Goal: Transaction & Acquisition: Purchase product/service

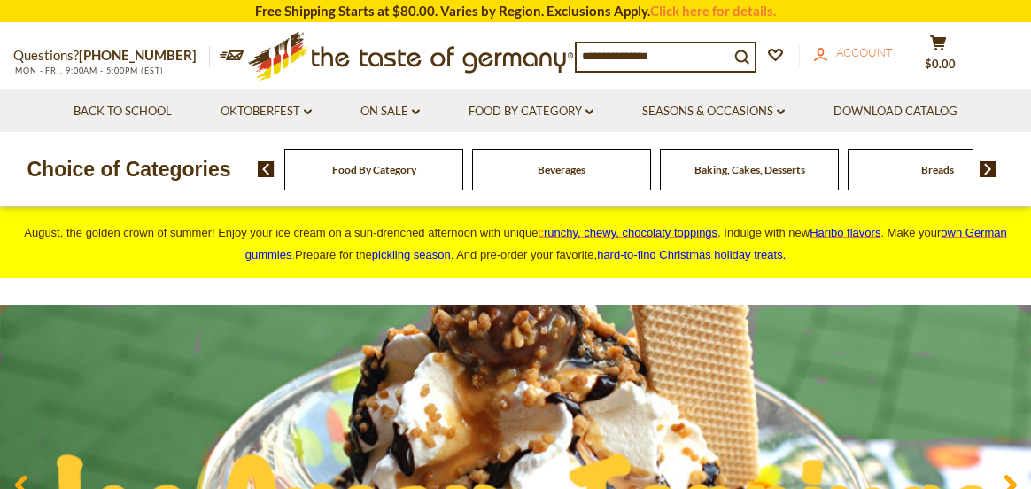
click at [879, 51] on span "Account" at bounding box center [864, 52] width 57 height 14
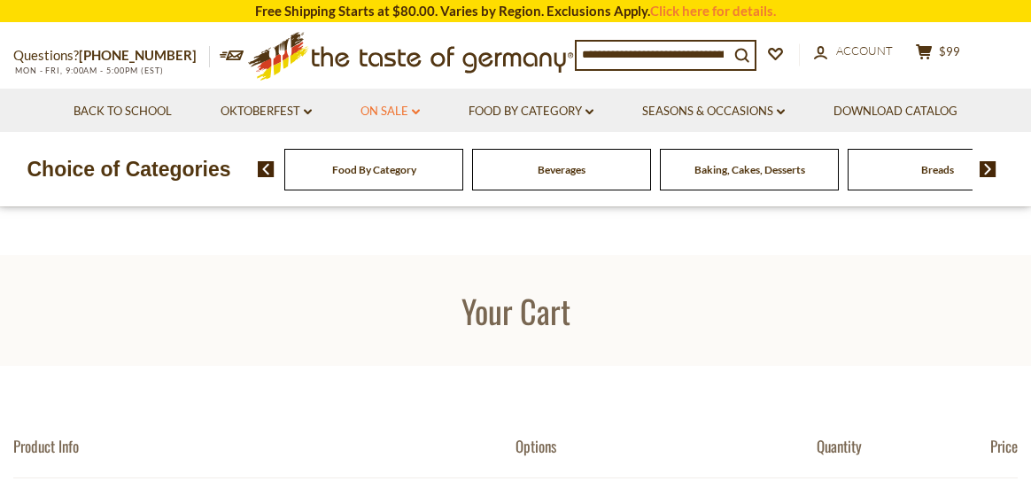
click at [380, 109] on link "On Sale dropdown_arrow" at bounding box center [390, 111] width 59 height 19
click at [402, 156] on link "All On Sale" at bounding box center [383, 158] width 64 height 16
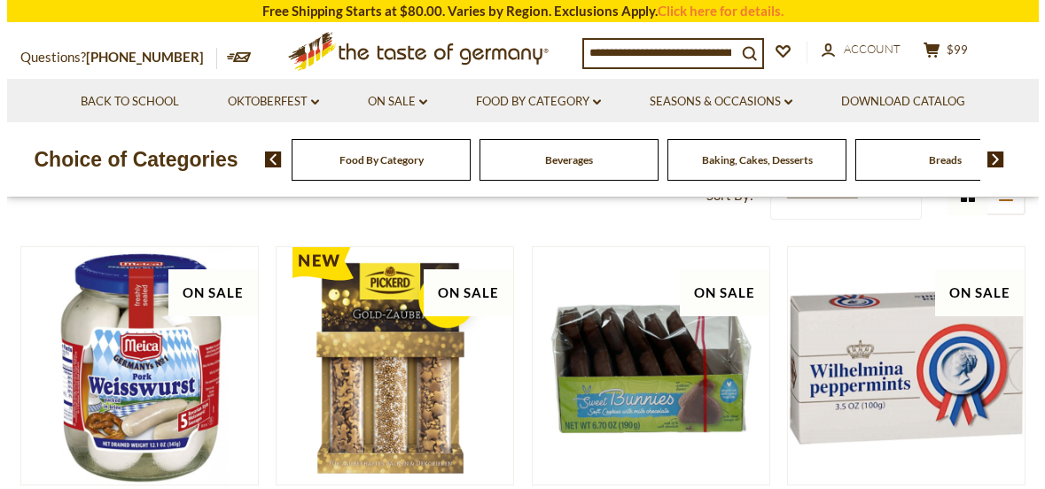
scroll to position [177, 0]
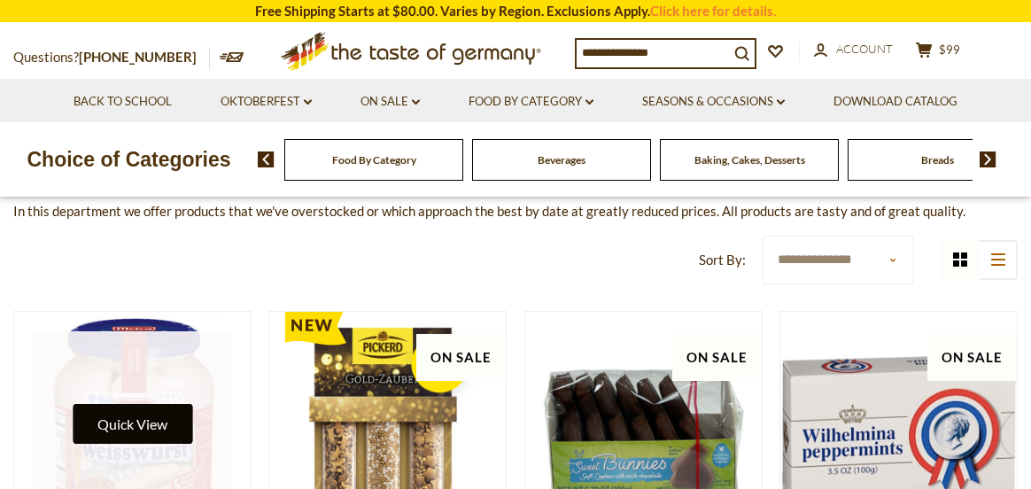
click at [154, 428] on button "Quick View" at bounding box center [133, 424] width 120 height 40
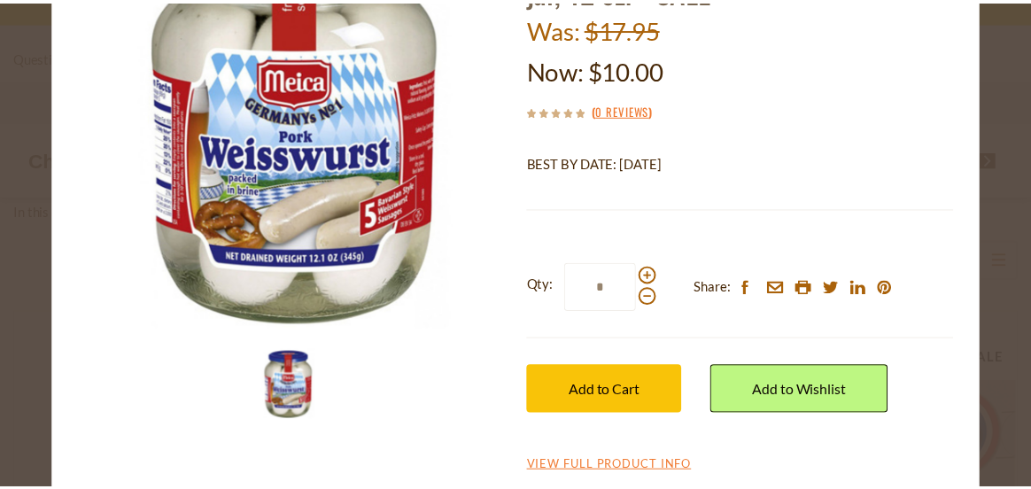
scroll to position [190, 0]
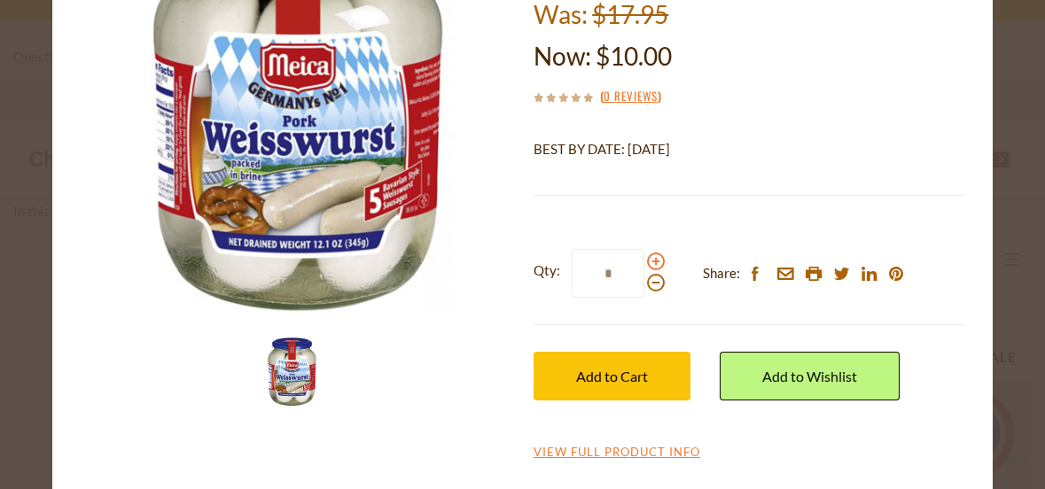
click at [650, 258] on span at bounding box center [656, 262] width 18 height 18
click at [644, 258] on input "*" at bounding box center [607, 273] width 73 height 49
click at [650, 258] on span at bounding box center [656, 262] width 18 height 18
click at [644, 258] on input "*" at bounding box center [607, 273] width 73 height 49
click at [650, 258] on span at bounding box center [656, 262] width 18 height 18
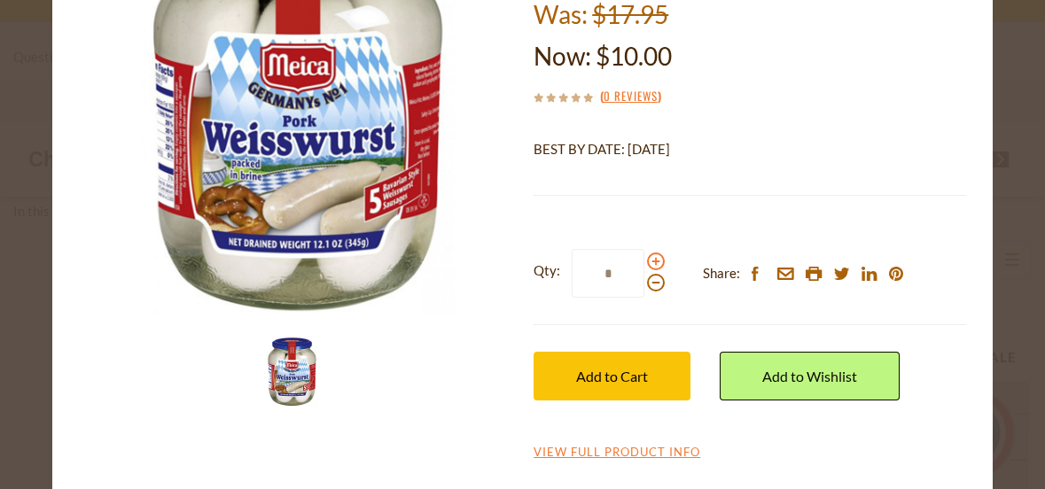
click at [644, 258] on input "*" at bounding box center [607, 273] width 73 height 49
type input "*"
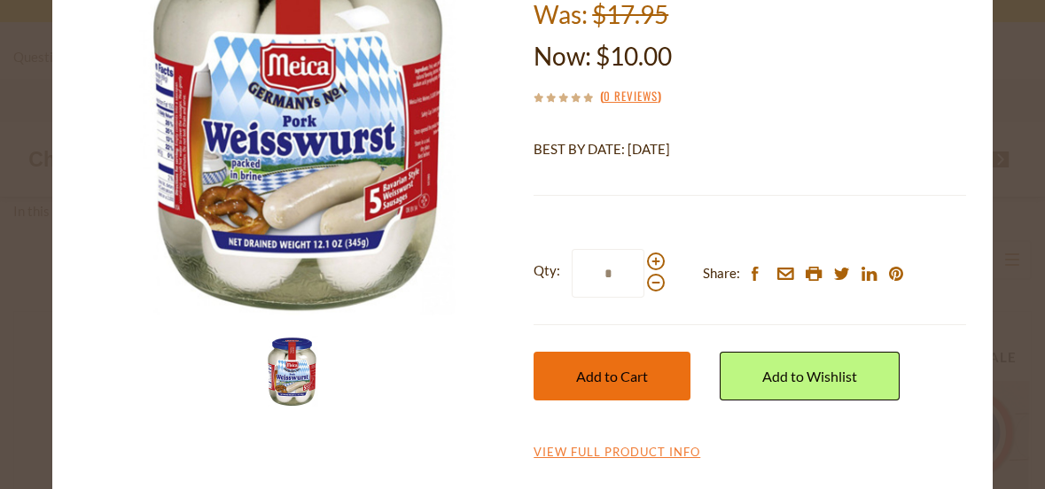
click at [624, 374] on span "Add to Cart" at bounding box center [612, 376] width 72 height 17
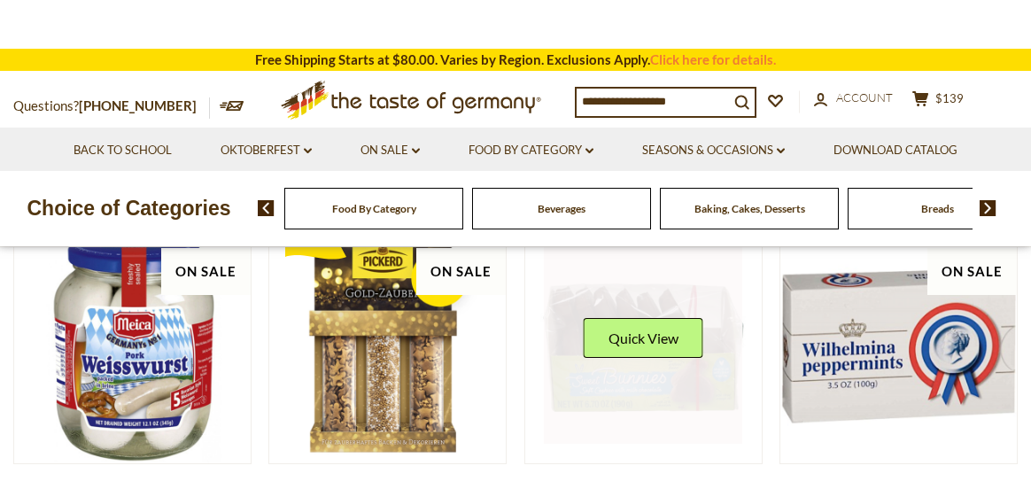
scroll to position [354, 0]
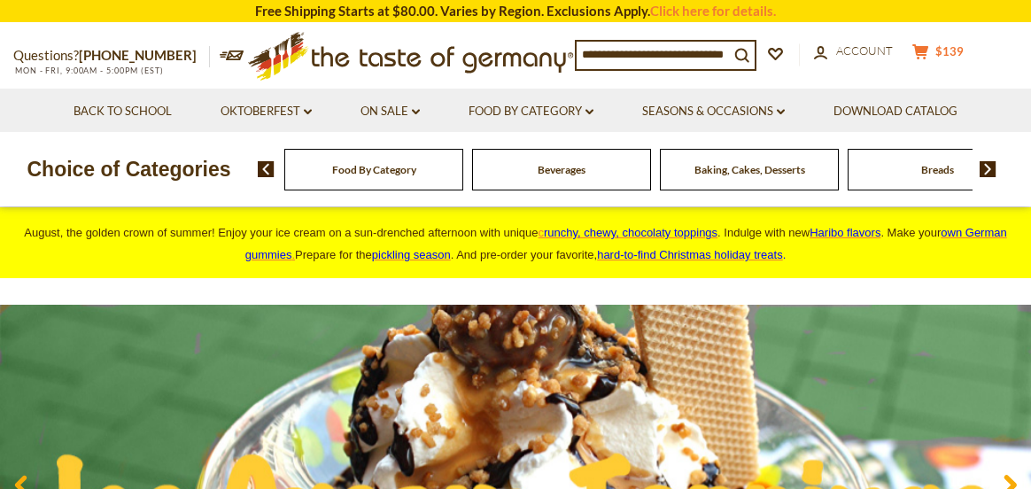
click at [947, 63] on button "cart $139" at bounding box center [938, 54] width 53 height 22
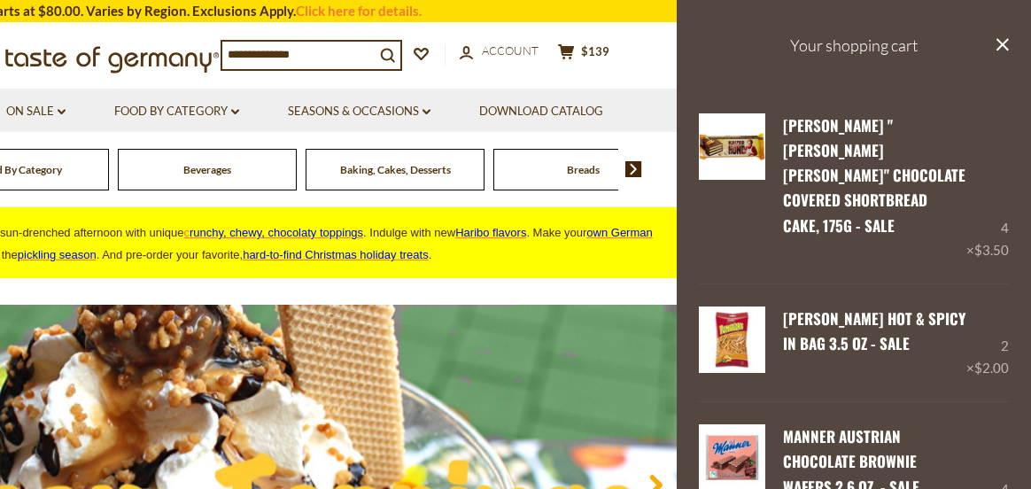
click at [604, 56] on img at bounding box center [748, 77] width 310 height 49
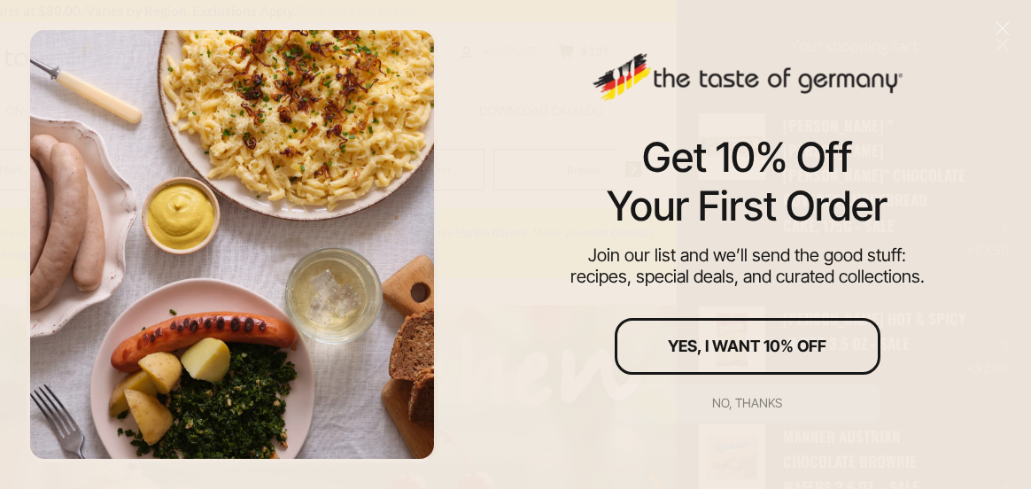
click at [759, 401] on div "No, thanks" at bounding box center [747, 403] width 70 height 12
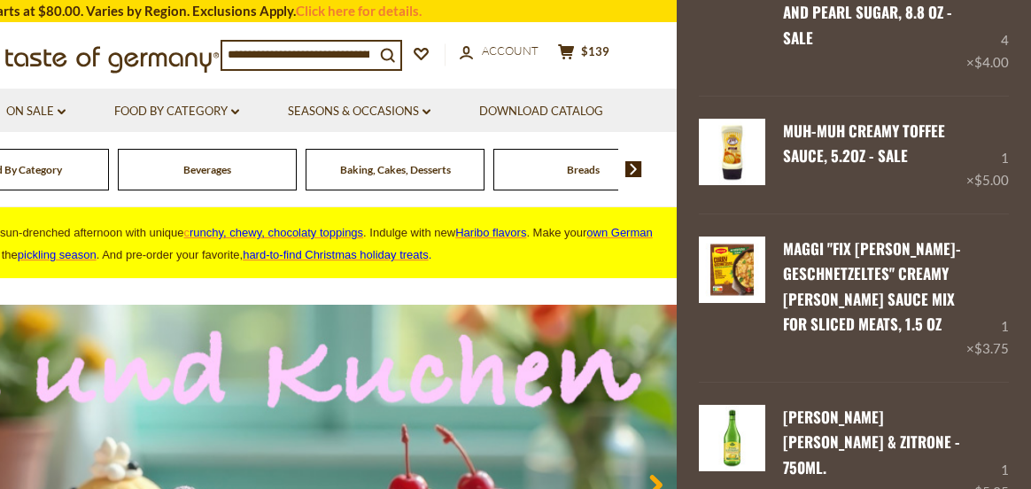
scroll to position [1506, 0]
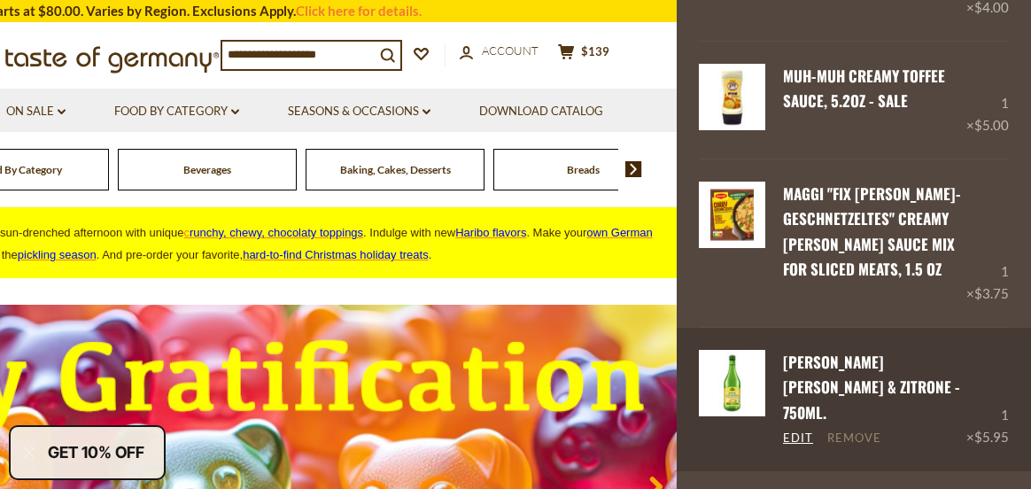
click at [861, 431] on link "Remove" at bounding box center [854, 439] width 54 height 16
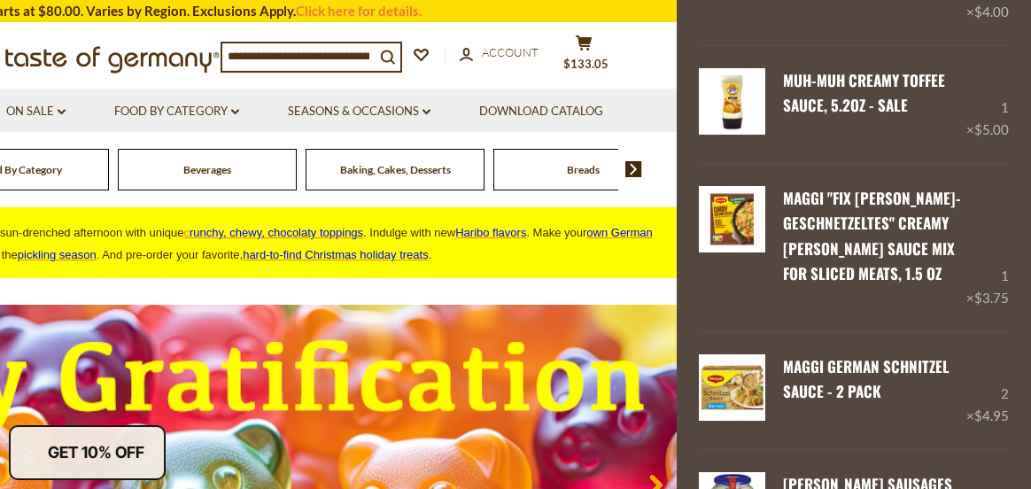
scroll to position [1595, 0]
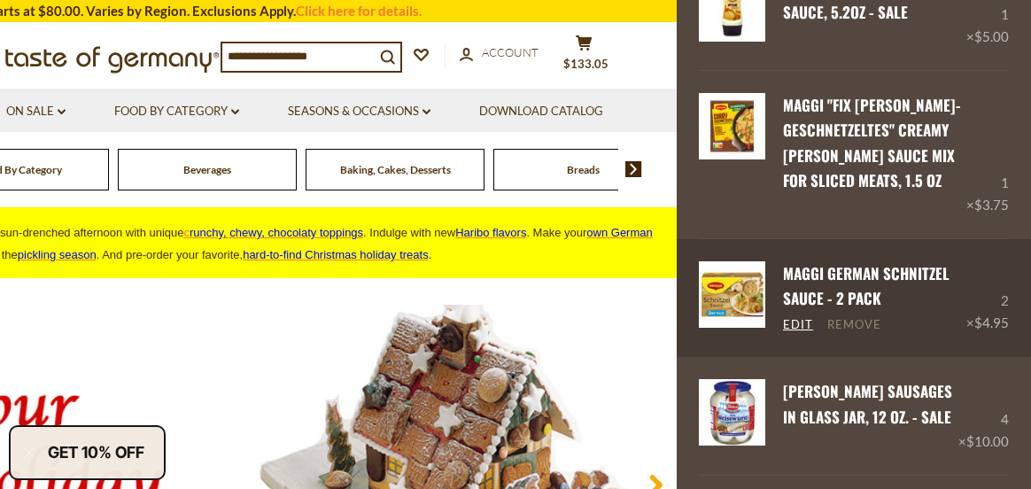
click at [856, 317] on link "Remove" at bounding box center [854, 325] width 54 height 16
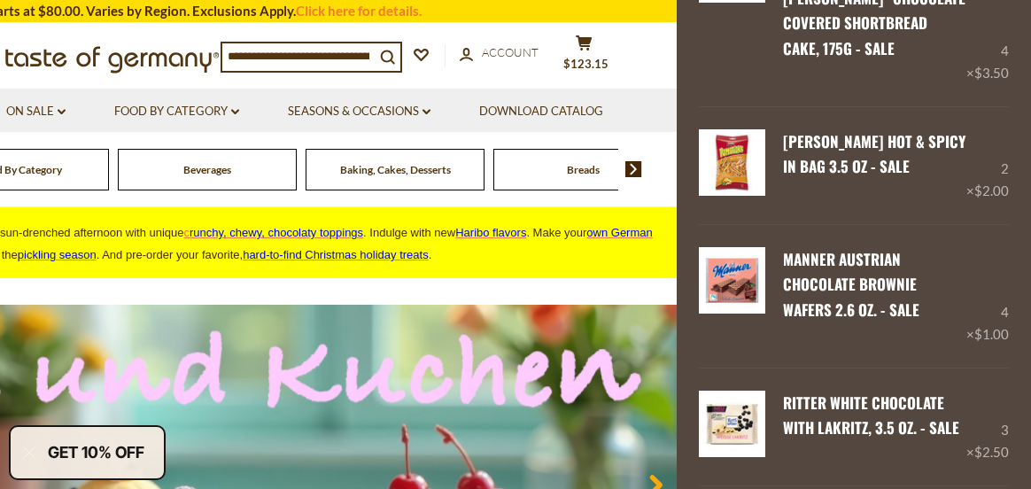
scroll to position [0, 0]
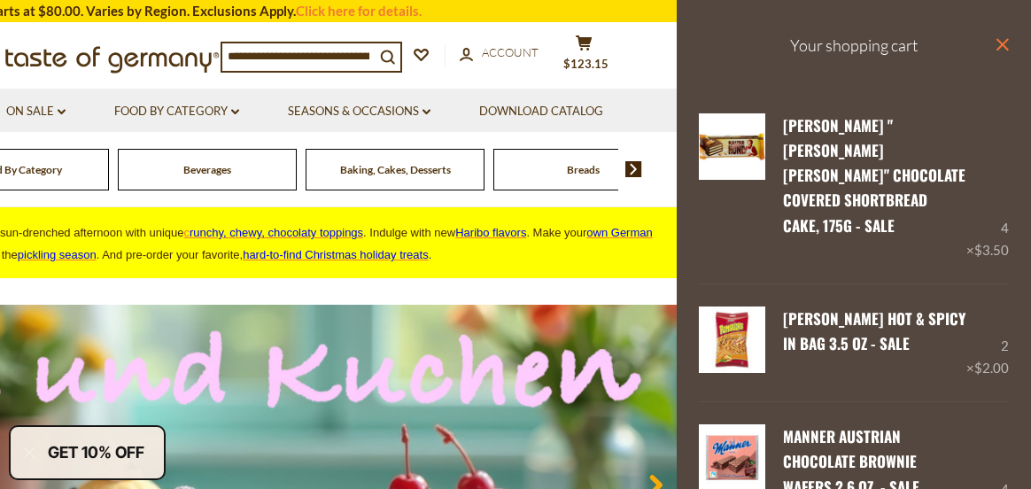
click at [996, 44] on icon "close" at bounding box center [1002, 44] width 13 height 13
